Goal: Information Seeking & Learning: Learn about a topic

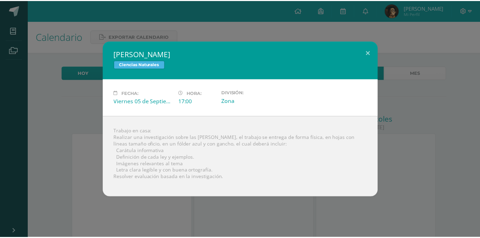
scroll to position [166, 0]
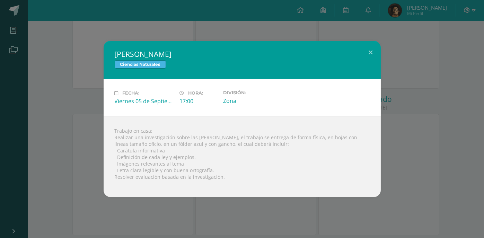
drag, startPoint x: 459, startPoint y: 80, endPoint x: 454, endPoint y: 82, distance: 5.4
click at [459, 80] on div "Leyes de Newton Ciencias Naturales Fecha: Viernes 05 de Septiembre Hora: 17:00 …" at bounding box center [242, 119] width 479 height 156
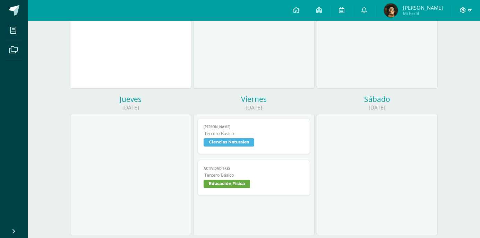
click at [469, 14] on span at bounding box center [466, 11] width 12 height 8
click at [425, 47] on icon at bounding box center [425, 47] width 5 height 4
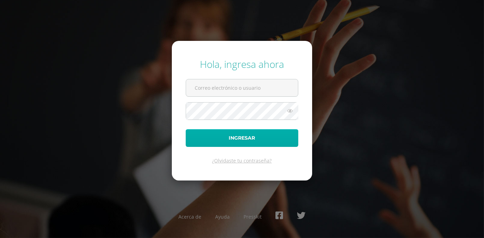
type input "[EMAIL_ADDRESS][DOMAIN_NAME]"
click at [235, 131] on button "Ingresar" at bounding box center [242, 138] width 113 height 18
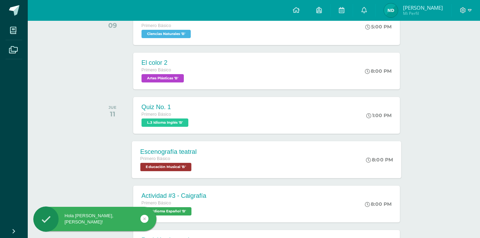
scroll to position [139, 0]
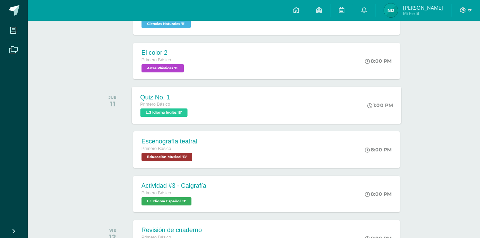
click at [174, 101] on div "Primero Básico" at bounding box center [164, 105] width 49 height 8
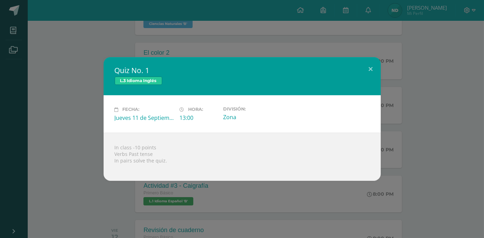
drag, startPoint x: 44, startPoint y: 117, endPoint x: 114, endPoint y: 24, distance: 115.9
click at [46, 115] on div "Quiz No. 1 L.3 Idioma Inglés Fecha: [DATE] Hora: 13:00 División: Zona" at bounding box center [242, 118] width 479 height 123
